Goal: Information Seeking & Learning: Learn about a topic

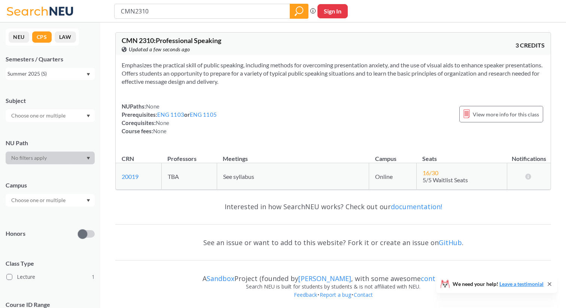
scroll to position [2, 0]
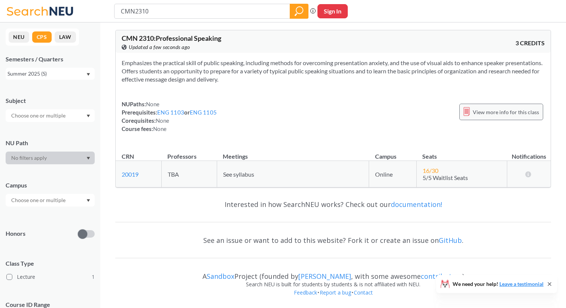
click at [496, 110] on span "View more info for this class" at bounding box center [506, 111] width 66 height 9
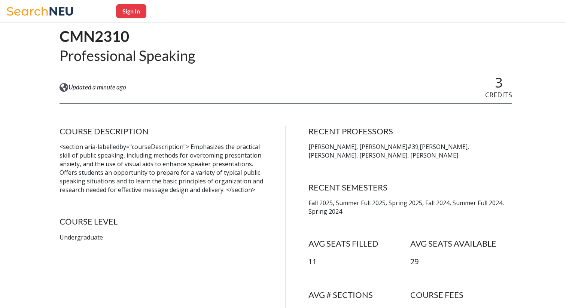
scroll to position [61, 0]
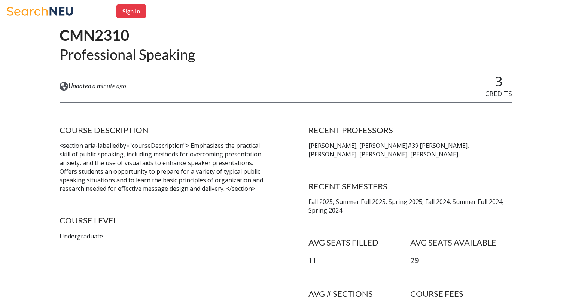
click at [187, 173] on p "<section aria-labelledby="courseDescription"> Emphasizes the practical skill of…" at bounding box center [162, 166] width 204 height 51
click at [323, 148] on p "[PERSON_NAME], [PERSON_NAME]#39;[PERSON_NAME], [PERSON_NAME], [PERSON_NAME], [P…" at bounding box center [410, 149] width 204 height 17
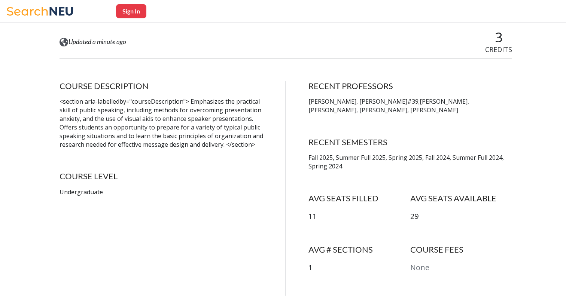
scroll to position [104, 0]
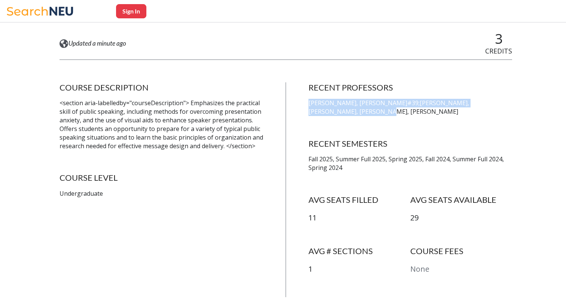
drag, startPoint x: 309, startPoint y: 104, endPoint x: 331, endPoint y: 109, distance: 22.5
click at [331, 109] on p "[PERSON_NAME], [PERSON_NAME]#39;[PERSON_NAME], [PERSON_NAME], [PERSON_NAME], [P…" at bounding box center [410, 107] width 204 height 17
copy p "[PERSON_NAME], [PERSON_NAME]#39;[PERSON_NAME], [PERSON_NAME], [PERSON_NAME], [P…"
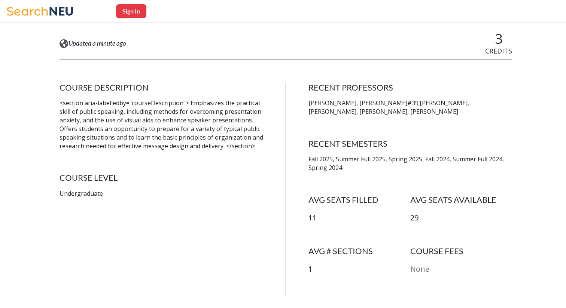
click at [210, 146] on p "<section aria-labelledby="courseDescription"> Emphasizes the practical skill of…" at bounding box center [162, 124] width 204 height 51
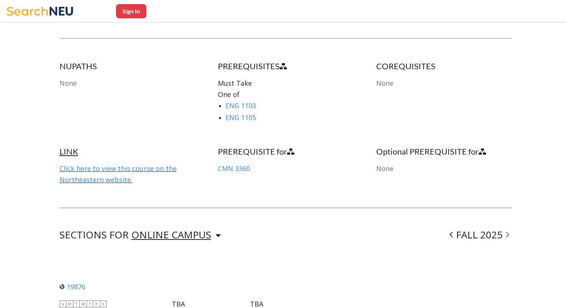
scroll to position [370, 0]
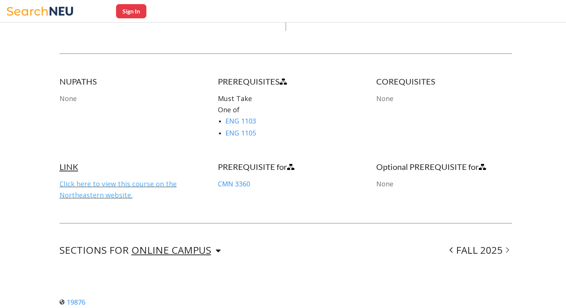
click at [107, 195] on link "Click here to view this course on the Northeastern website." at bounding box center [118, 189] width 117 height 20
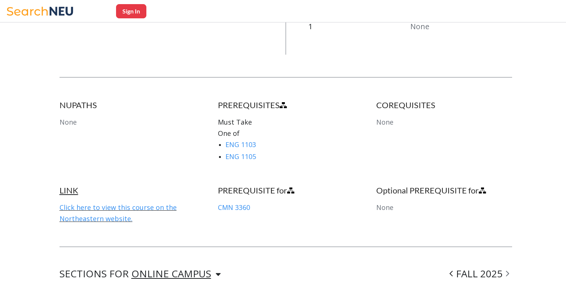
scroll to position [349, 0]
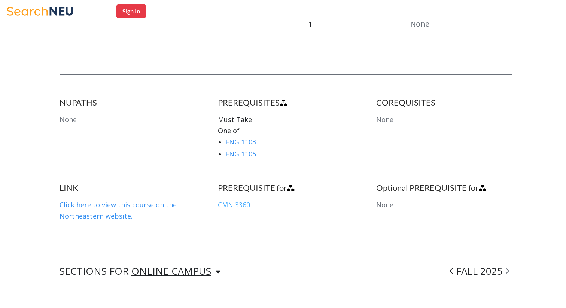
click at [243, 203] on link "CMN 3360" at bounding box center [234, 204] width 32 height 9
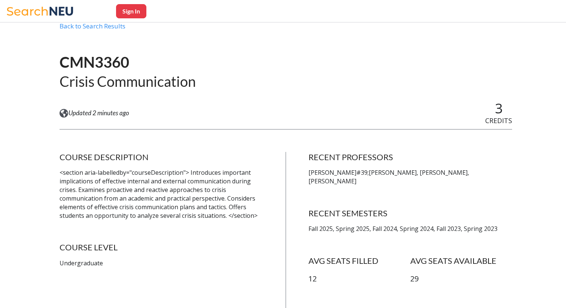
scroll to position [36, 0]
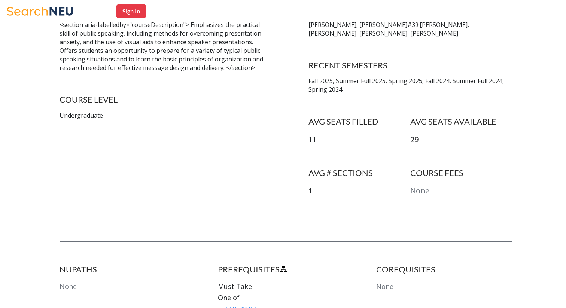
scroll to position [66, 0]
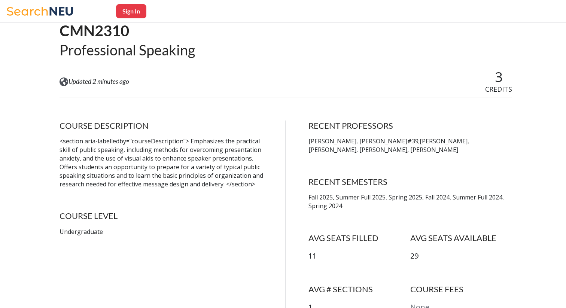
click at [141, 72] on div "View this course on Banner. Updated 2 minutes ago 3 CREDITS" at bounding box center [286, 81] width 453 height 25
click at [191, 161] on p "<section aria-labelledby="courseDescription"> Emphasizes the practical skill of…" at bounding box center [162, 162] width 204 height 51
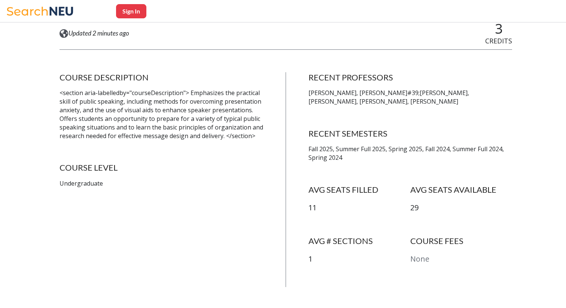
scroll to position [113, 0]
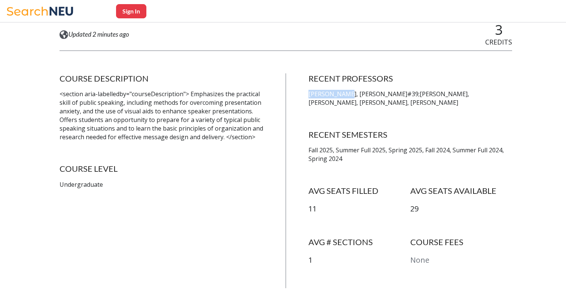
drag, startPoint x: 310, startPoint y: 95, endPoint x: 344, endPoint y: 97, distance: 34.1
click at [344, 97] on p "[PERSON_NAME], [PERSON_NAME]#39;[PERSON_NAME], [PERSON_NAME], [PERSON_NAME], [P…" at bounding box center [410, 98] width 204 height 17
copy p "[PERSON_NAME]"
